Goal: Information Seeking & Learning: Learn about a topic

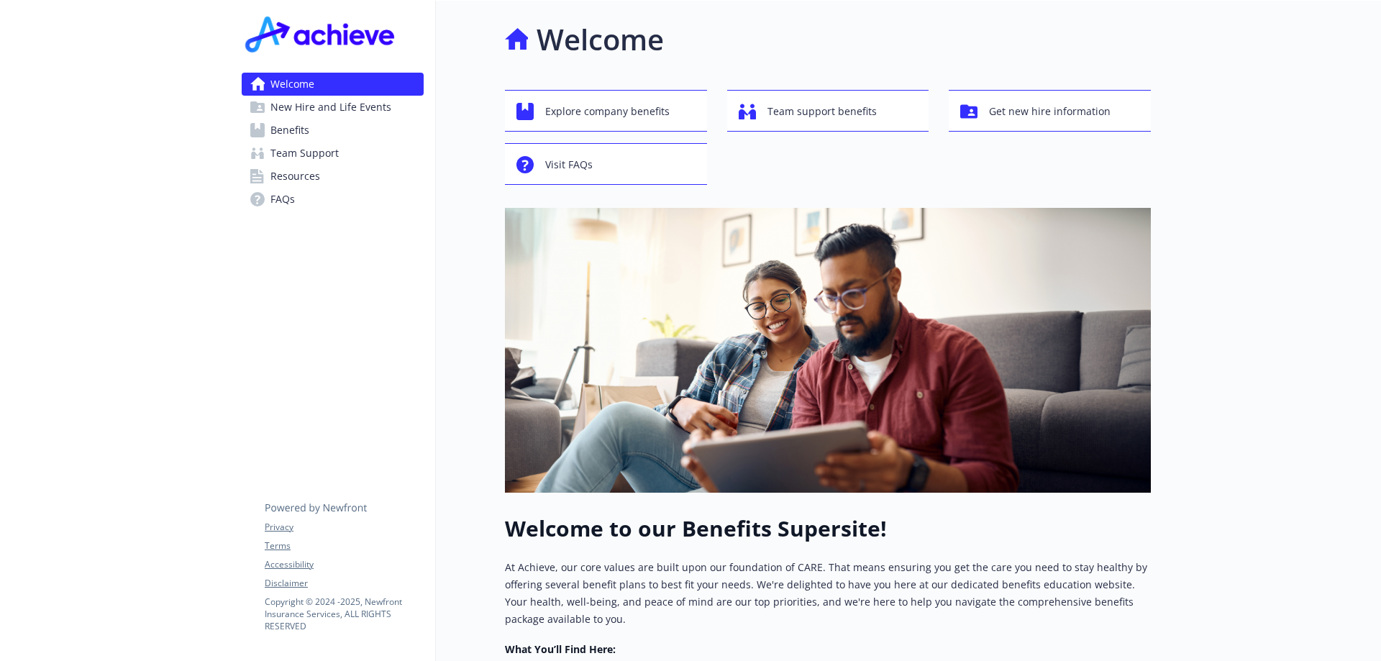
click at [327, 126] on link "Benefits" at bounding box center [333, 130] width 182 height 23
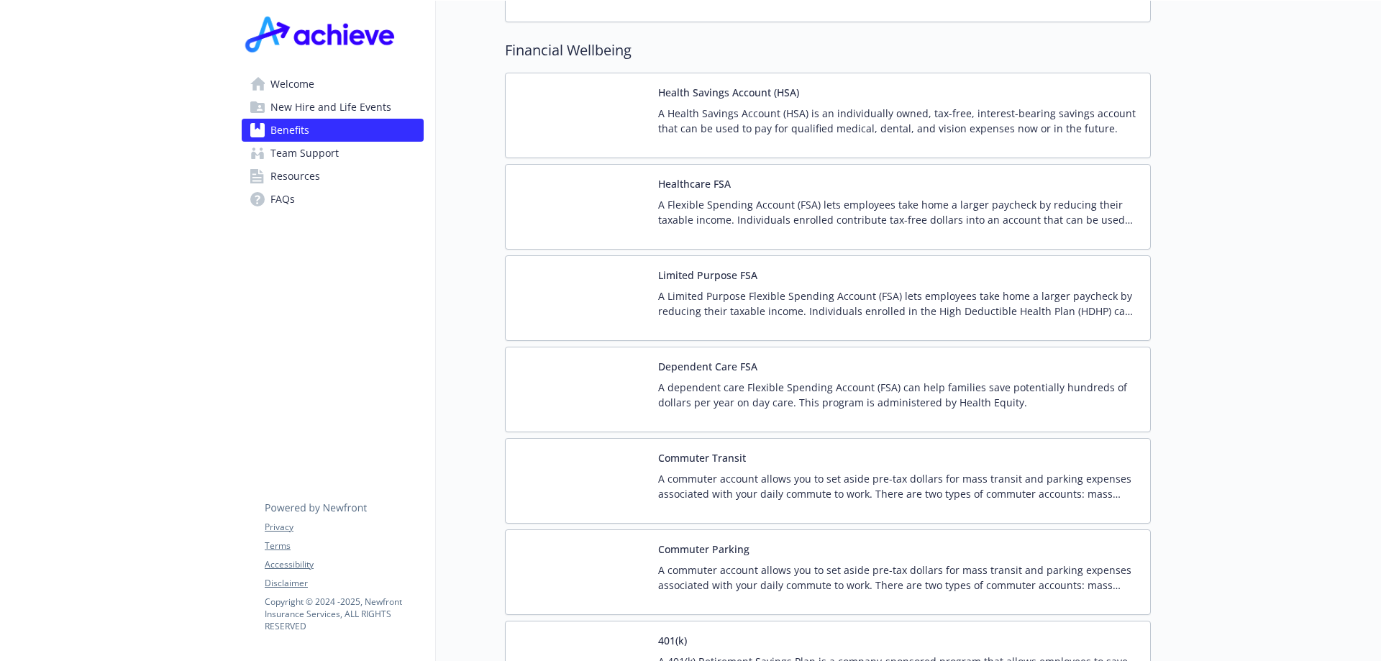
scroll to position [2230, 0]
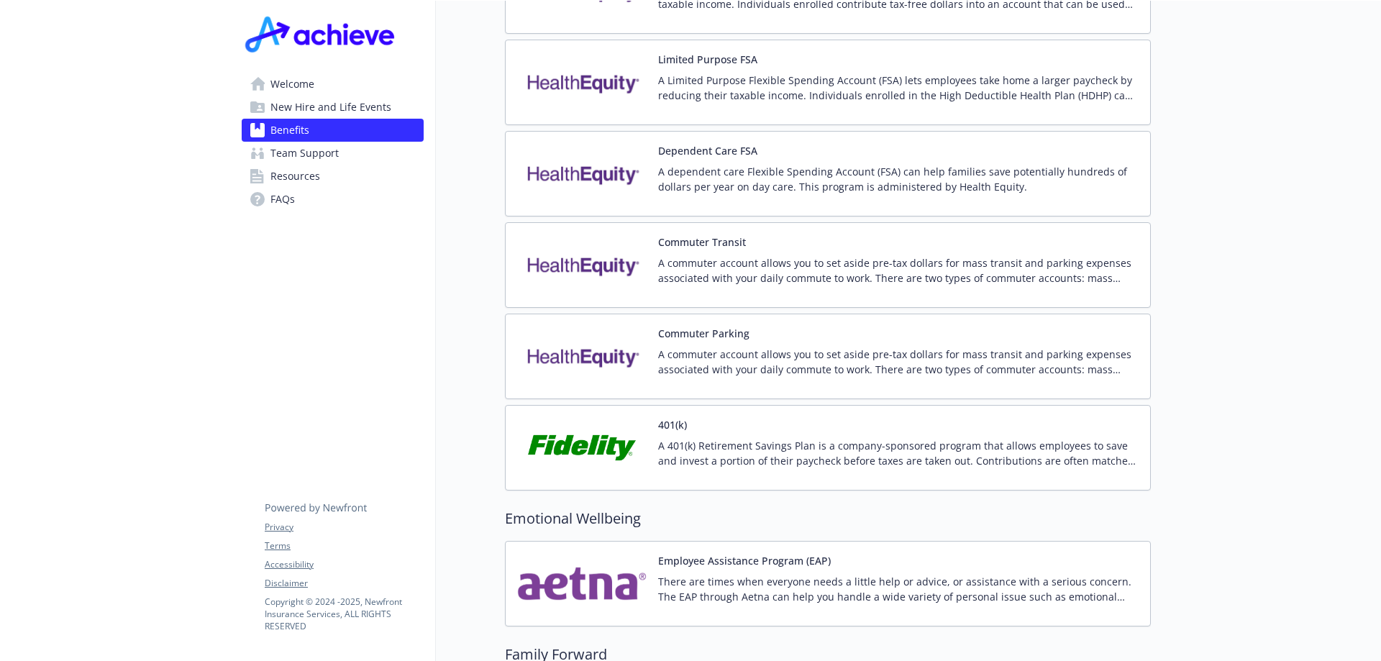
click at [580, 417] on img at bounding box center [581, 447] width 129 height 61
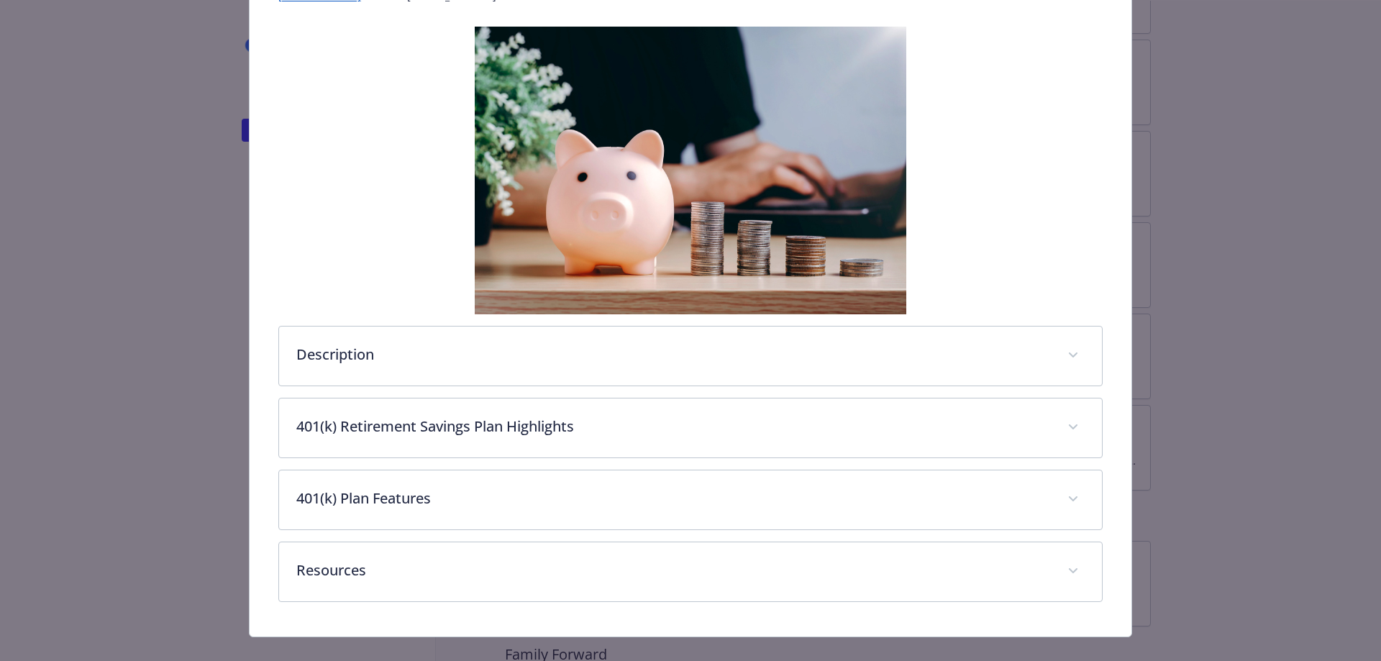
scroll to position [238, 0]
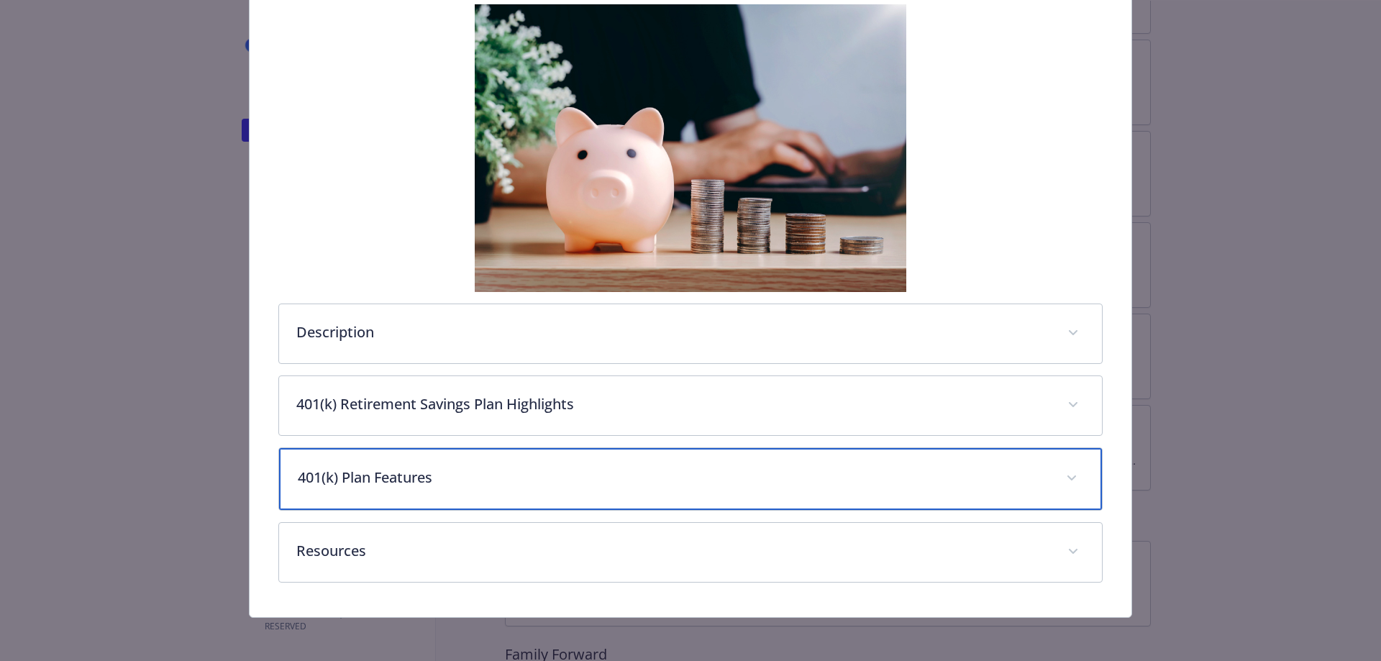
click at [419, 493] on div "401(k) Plan Features" at bounding box center [691, 479] width 824 height 62
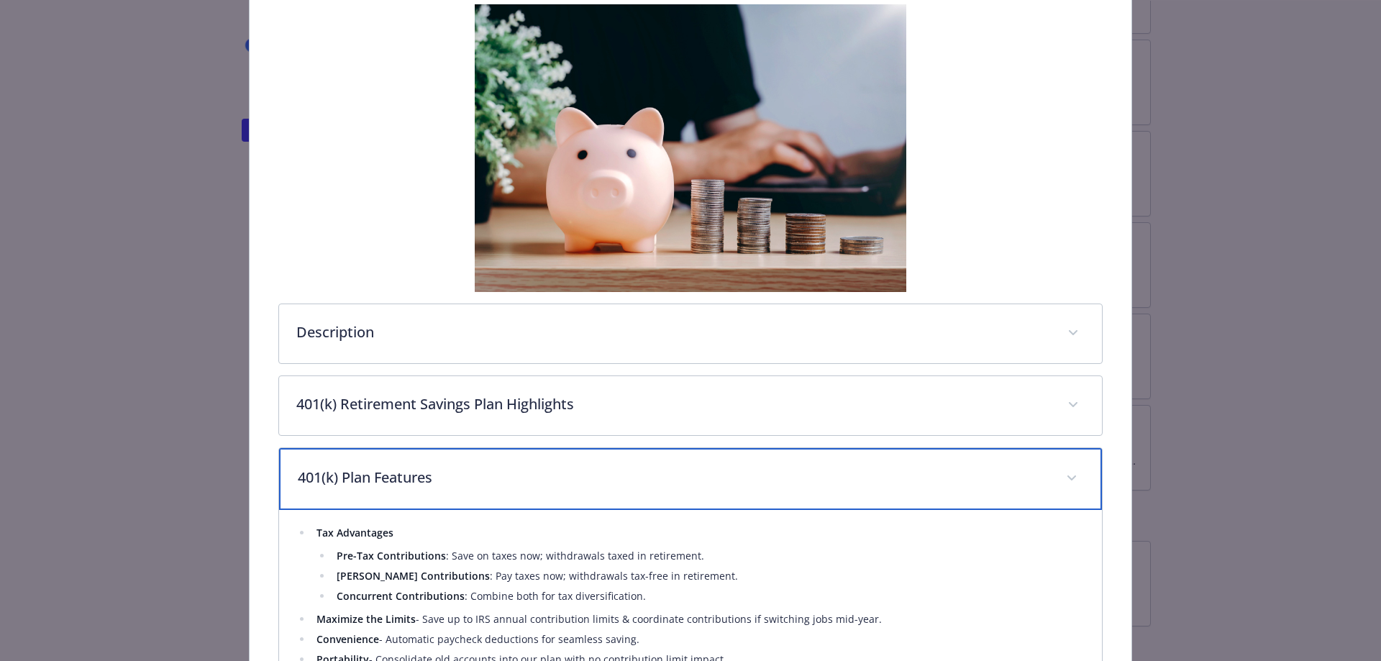
click at [417, 484] on p "401(k) Plan Features" at bounding box center [674, 478] width 752 height 22
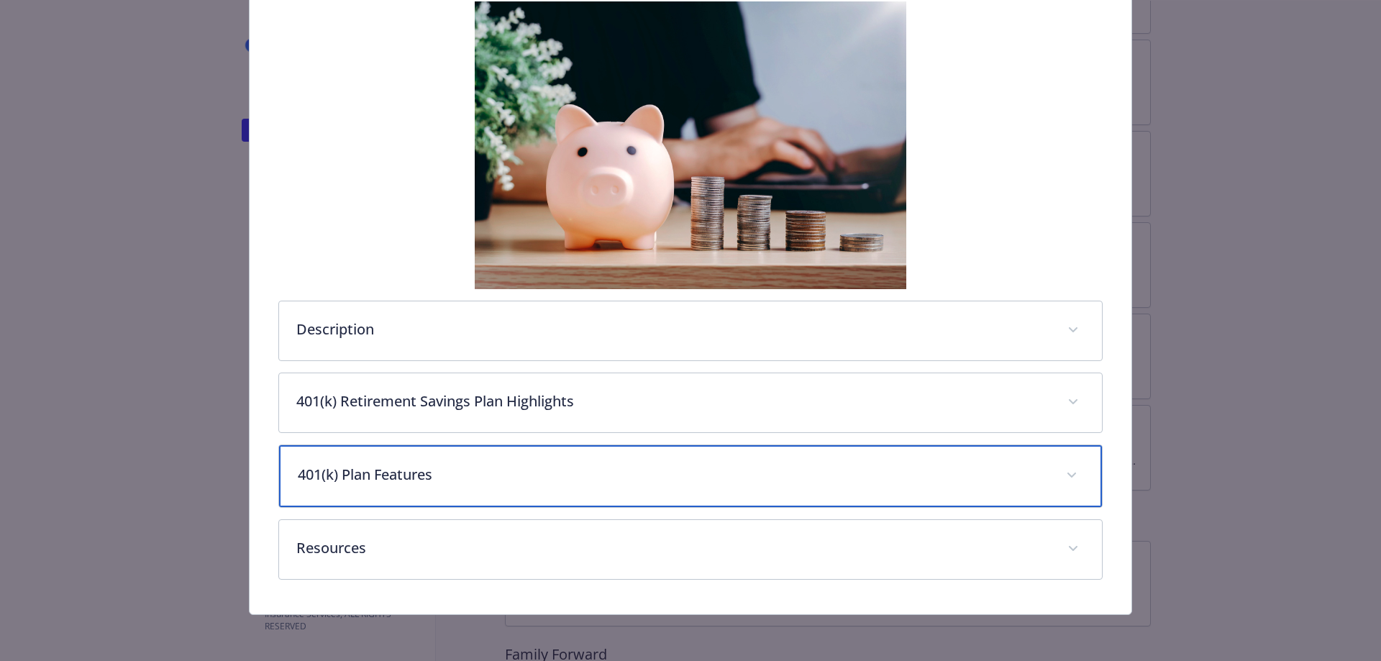
scroll to position [0, 0]
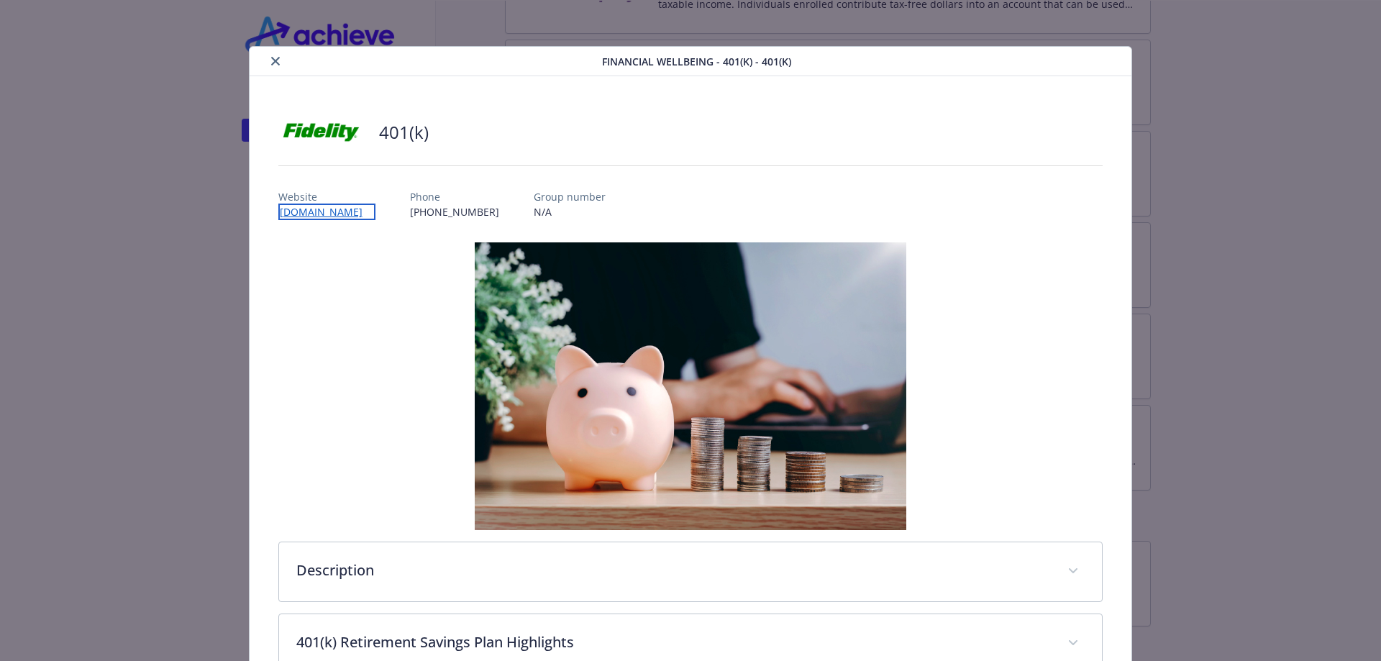
click at [332, 217] on link "[DOMAIN_NAME]" at bounding box center [326, 212] width 97 height 17
